Goal: Entertainment & Leisure: Browse casually

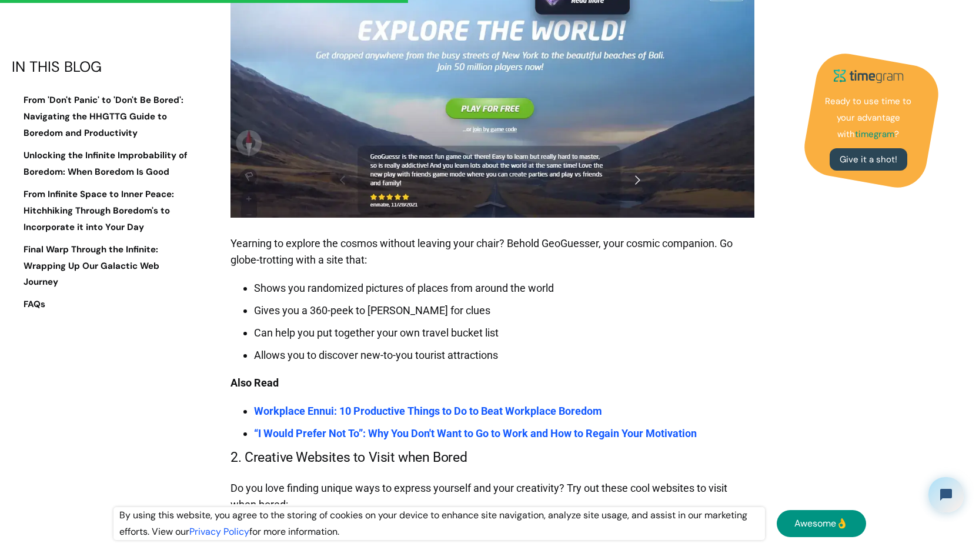
scroll to position [3470, 0]
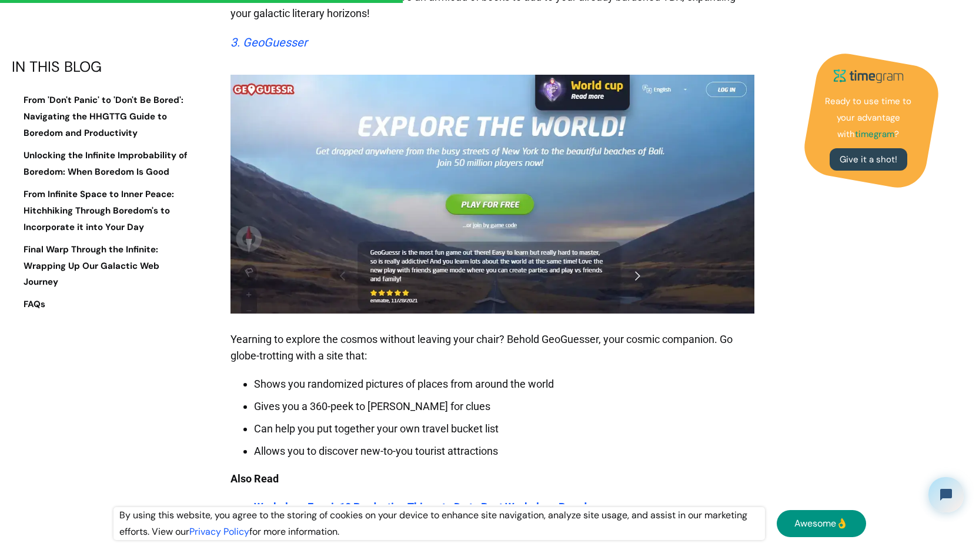
click at [288, 35] on em "3. GeoGuesser" at bounding box center [269, 42] width 77 height 14
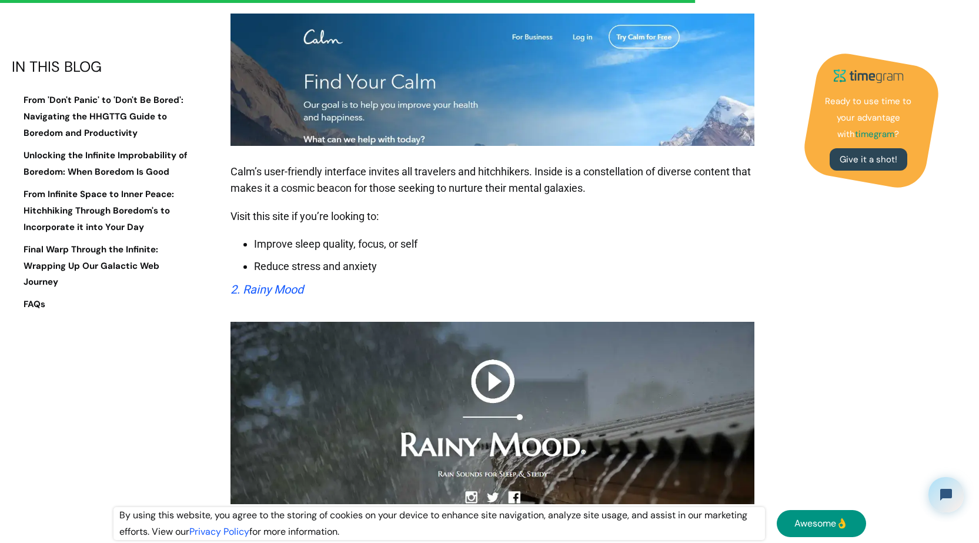
scroll to position [5781, 0]
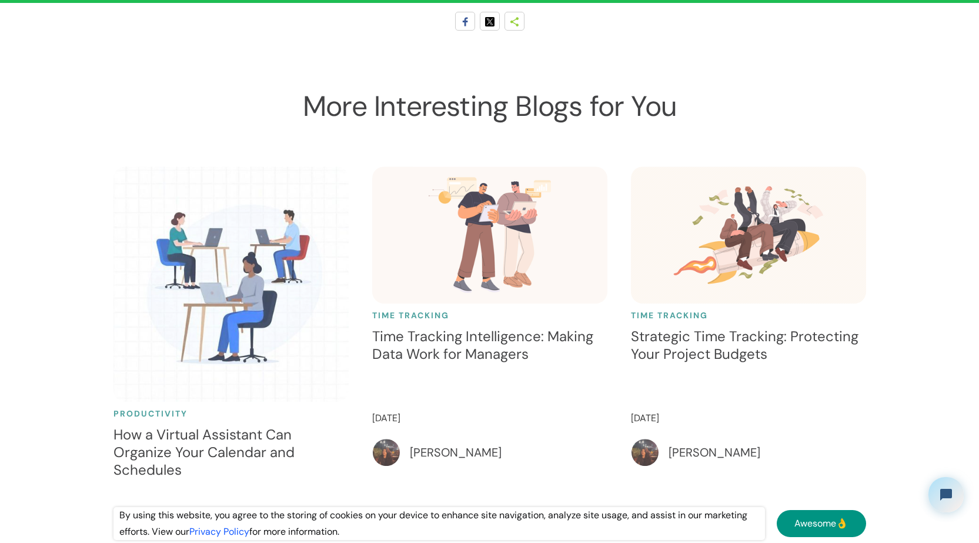
scroll to position [11763, 0]
